Goal: Task Accomplishment & Management: Manage account settings

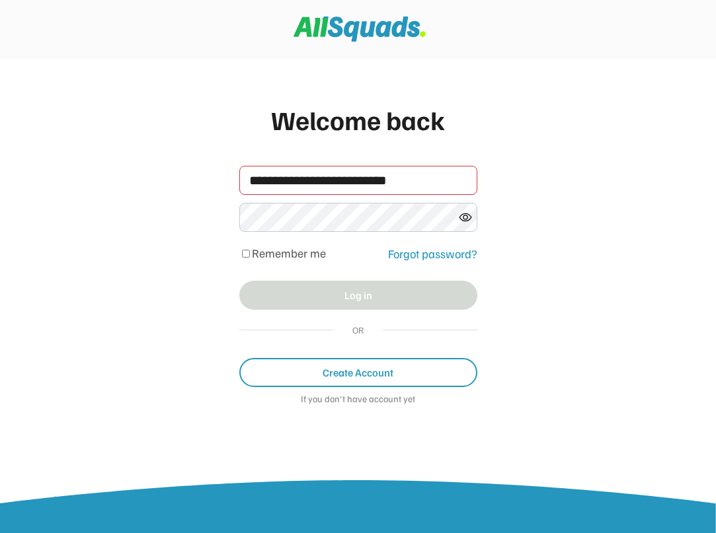
type input "**********"
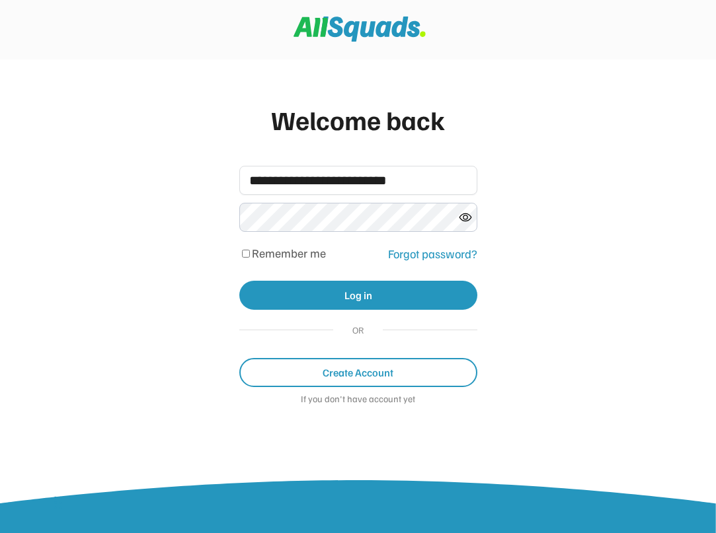
click at [467, 217] on use at bounding box center [465, 216] width 12 height 7
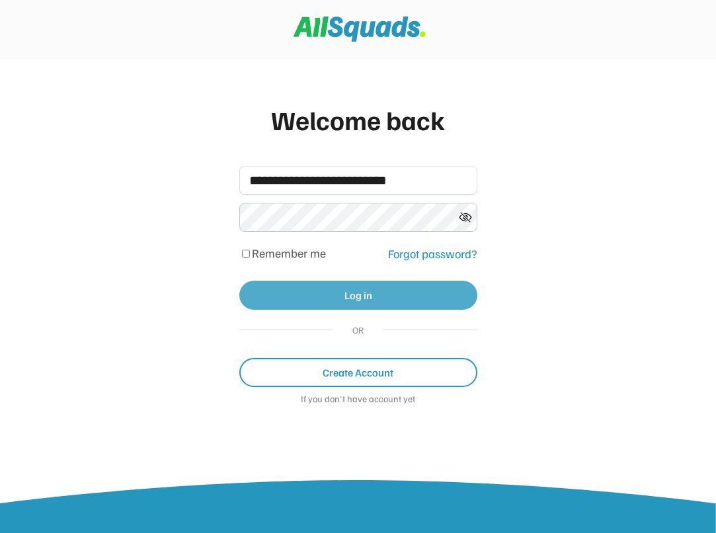
click at [361, 295] on button "Log in" at bounding box center [358, 295] width 238 height 29
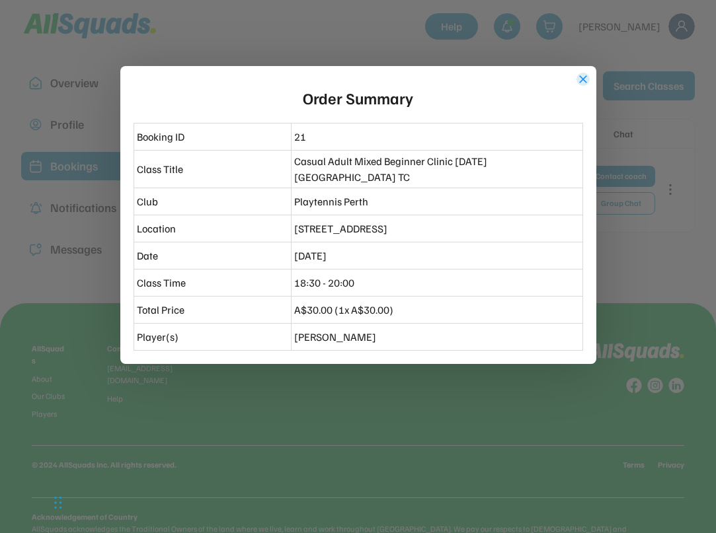
click at [583, 77] on button "close" at bounding box center [582, 79] width 13 height 13
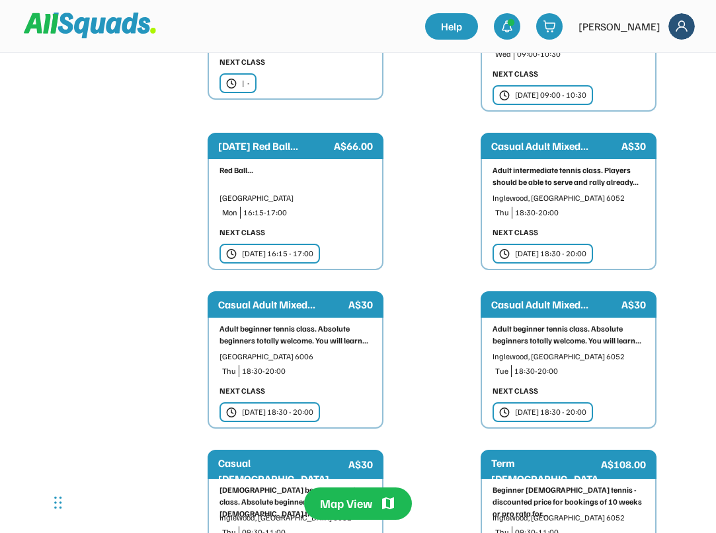
scroll to position [2740, 0]
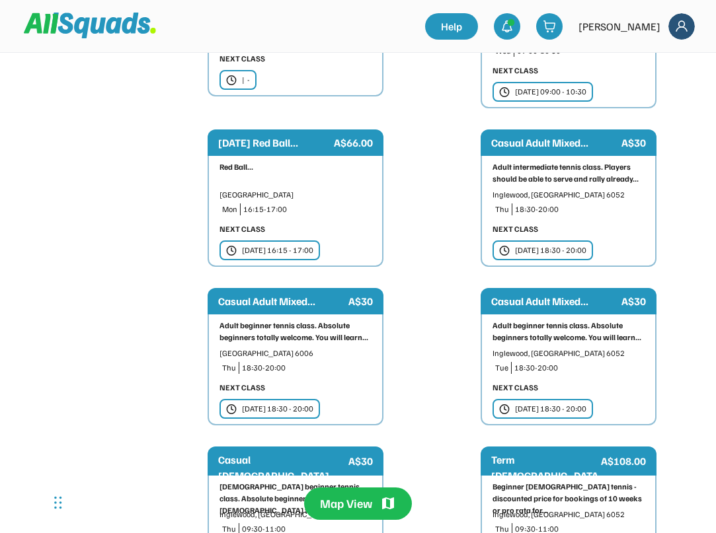
click at [301, 320] on div "Adult beginner tennis class. Absolute beginners totally welcome. You will learn…" at bounding box center [295, 332] width 152 height 24
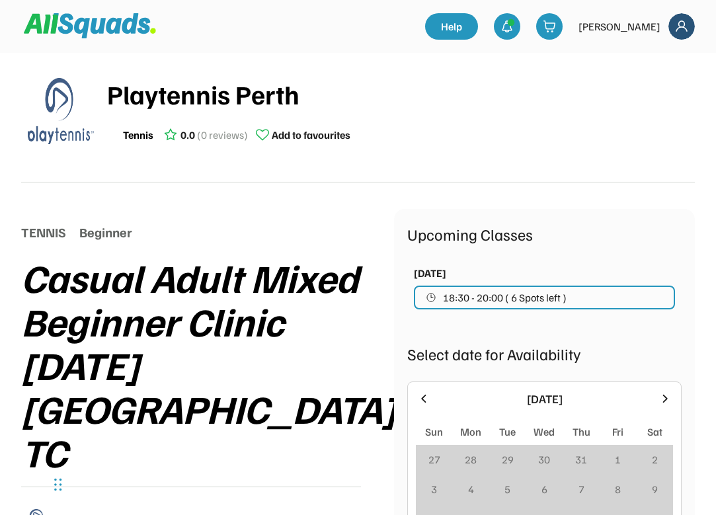
click at [679, 24] on img at bounding box center [681, 26] width 26 height 26
click at [656, 145] on div "Logout" at bounding box center [664, 148] width 78 height 26
